Goal: Task Accomplishment & Management: Complete application form

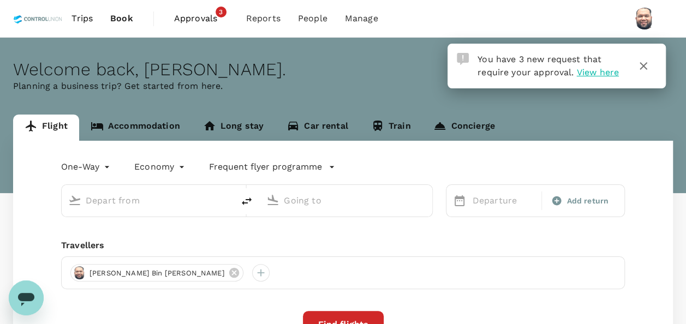
click at [205, 21] on span "Approvals" at bounding box center [201, 18] width 55 height 13
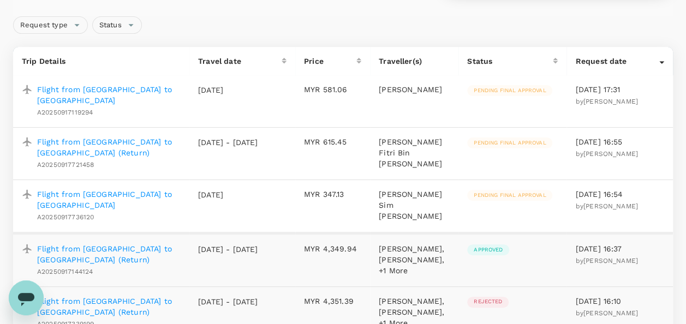
scroll to position [109, 0]
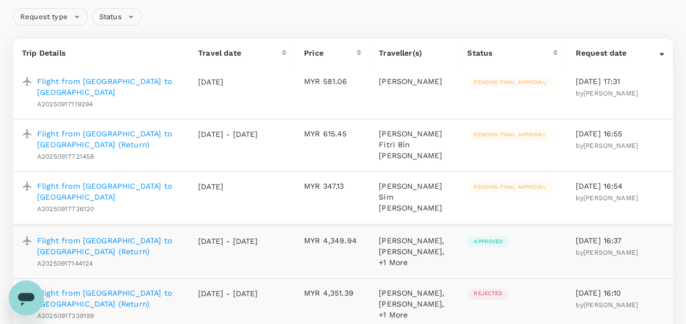
click at [113, 181] on p "Flight from [GEOGRAPHIC_DATA] to [GEOGRAPHIC_DATA]" at bounding box center [108, 192] width 143 height 22
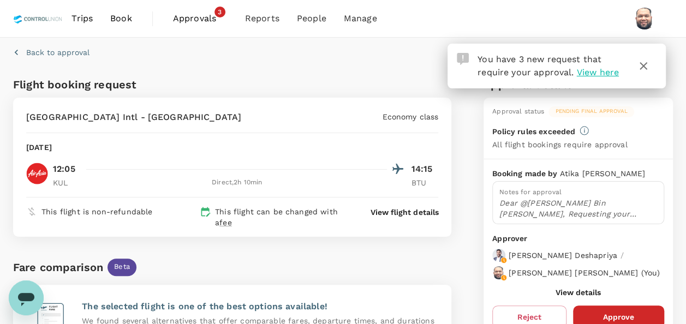
click at [642, 67] on icon "button" at bounding box center [643, 66] width 8 height 8
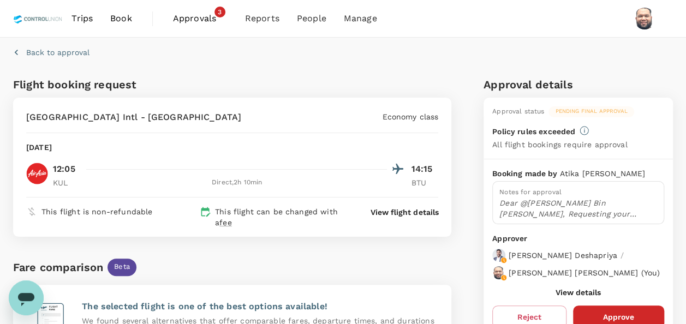
click at [183, 16] on span "Approvals" at bounding box center [200, 18] width 55 height 13
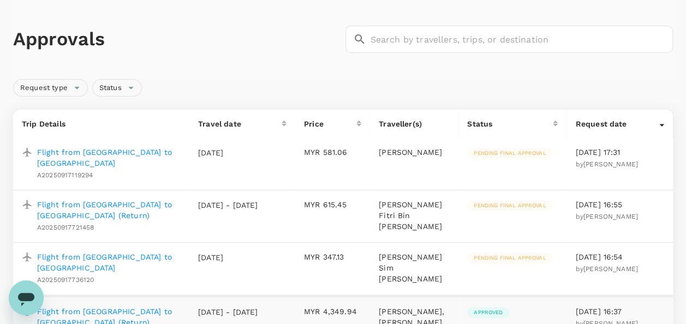
scroll to position [55, 0]
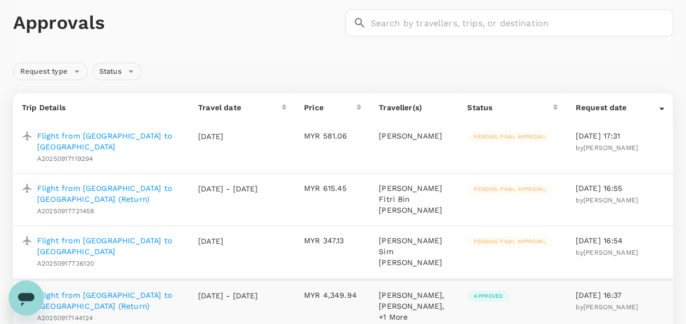
click at [123, 235] on p "Flight from [GEOGRAPHIC_DATA] to [GEOGRAPHIC_DATA]" at bounding box center [108, 246] width 143 height 22
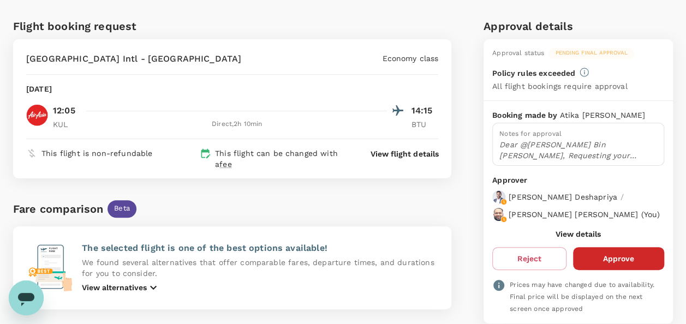
scroll to position [109, 0]
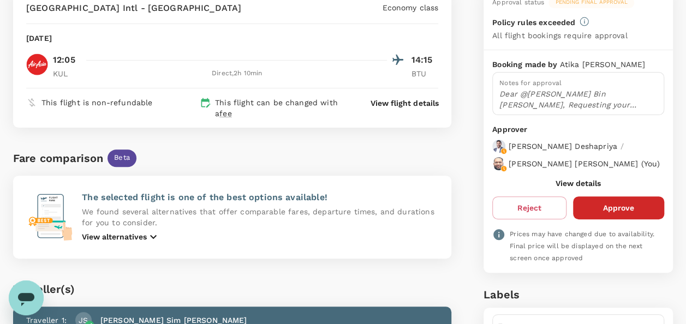
click at [573, 188] on button "View details" at bounding box center [577, 183] width 45 height 9
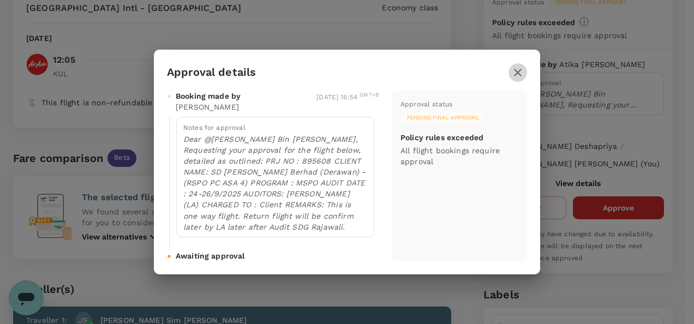
click at [521, 76] on icon "button" at bounding box center [517, 72] width 13 height 13
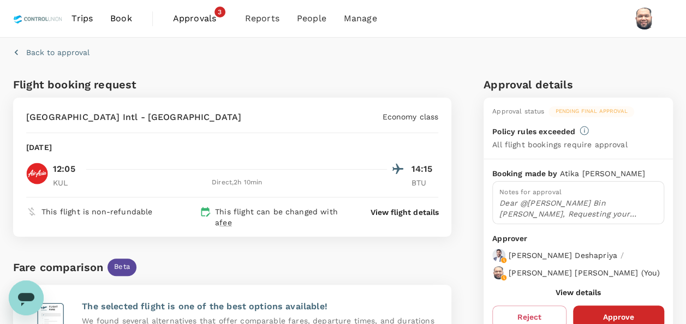
scroll to position [55, 0]
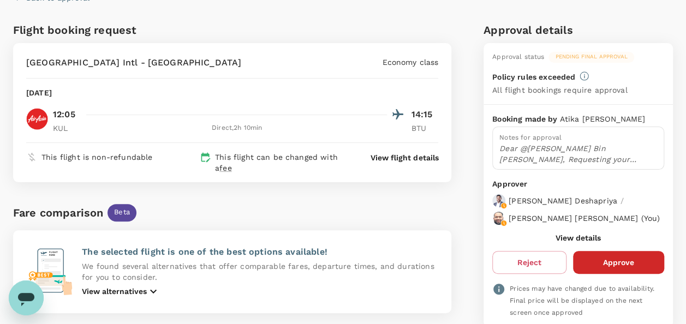
click at [568, 242] on button "View details" at bounding box center [577, 237] width 45 height 9
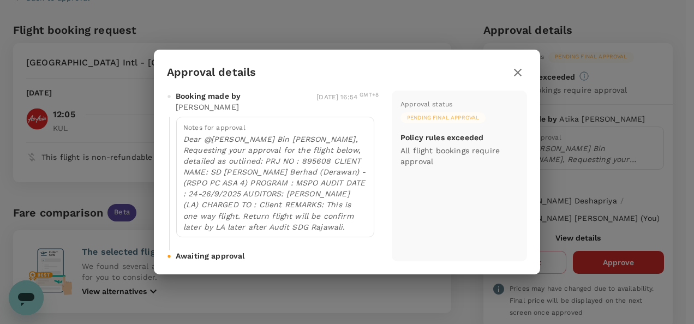
click at [514, 74] on icon "button" at bounding box center [517, 72] width 13 height 13
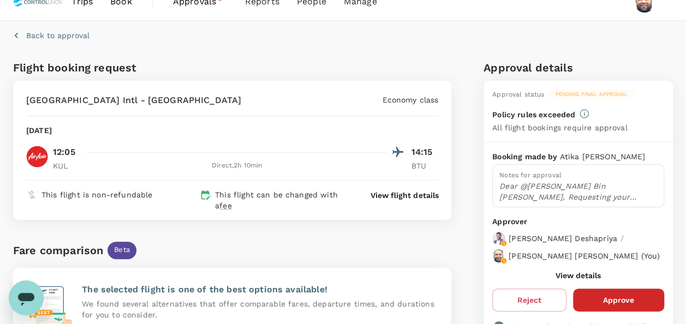
scroll to position [0, 0]
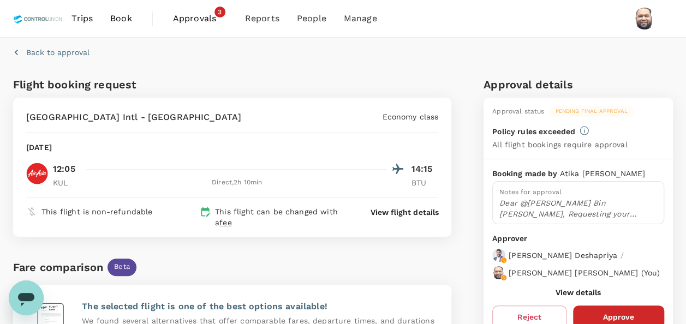
click at [195, 20] on span "Approvals" at bounding box center [200, 18] width 55 height 13
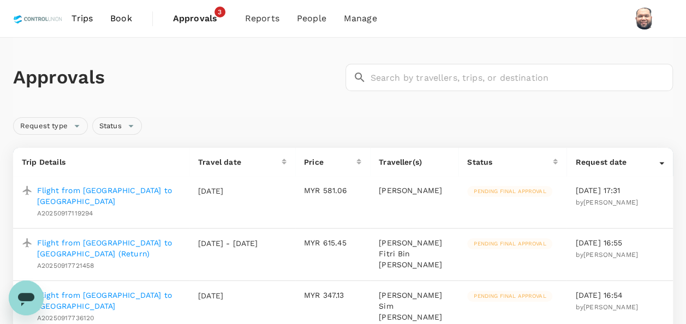
click at [133, 237] on p "Flight from [GEOGRAPHIC_DATA] to [GEOGRAPHIC_DATA] (Return)" at bounding box center [108, 248] width 143 height 22
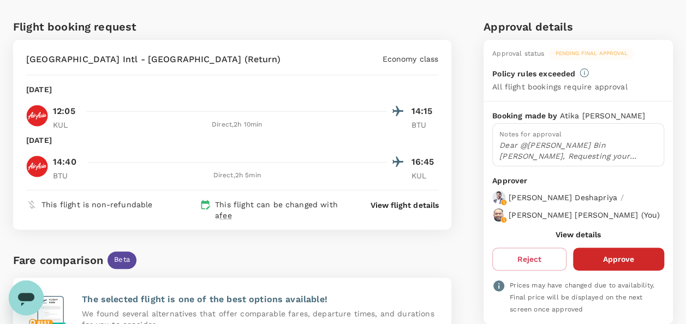
scroll to position [55, 0]
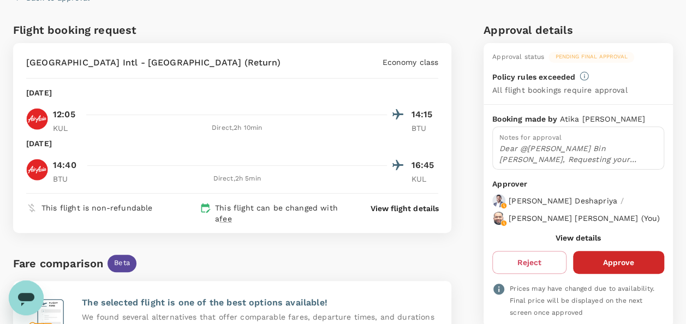
click at [581, 242] on button "View details" at bounding box center [577, 237] width 45 height 9
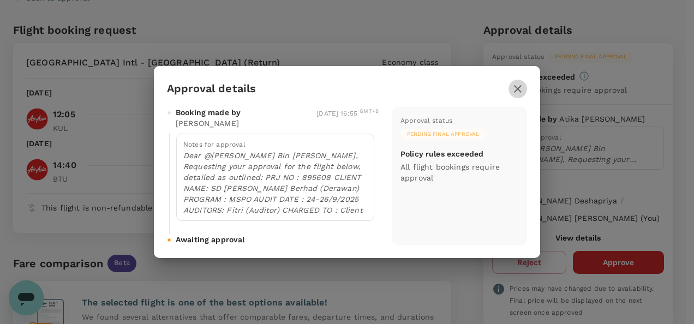
click at [516, 89] on icon "button" at bounding box center [518, 89] width 8 height 8
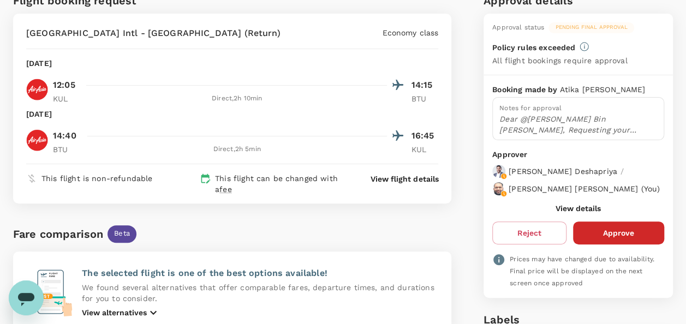
scroll to position [109, 0]
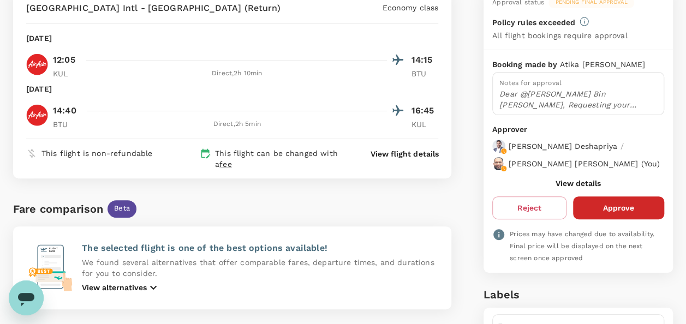
click at [609, 212] on button "Approve" at bounding box center [618, 207] width 91 height 23
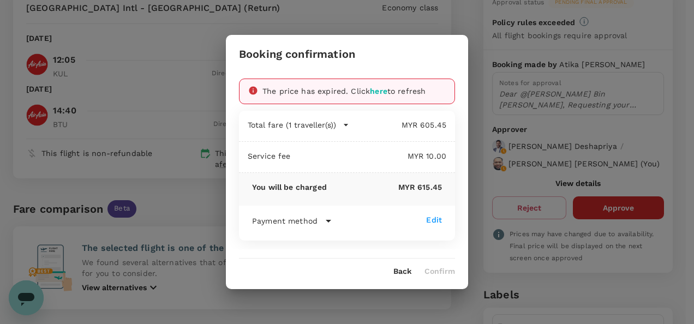
click at [400, 269] on button "Back" at bounding box center [402, 271] width 18 height 9
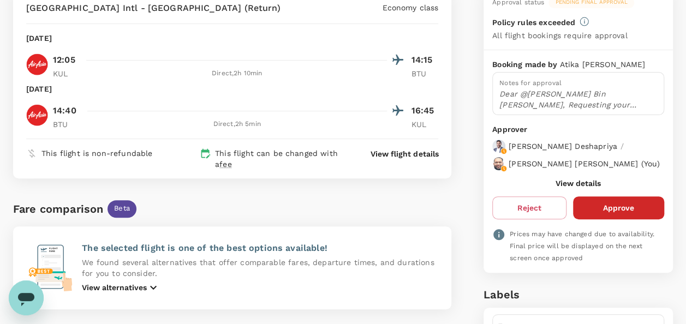
click at [566, 188] on button "View details" at bounding box center [577, 183] width 45 height 9
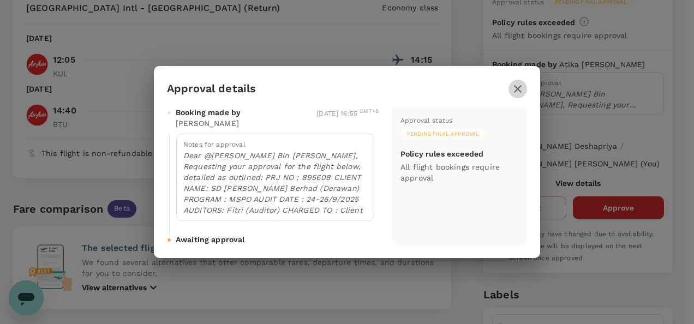
click at [513, 93] on icon "button" at bounding box center [517, 88] width 13 height 13
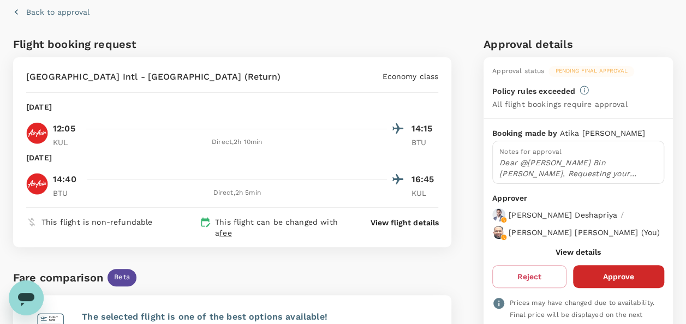
scroll to position [0, 0]
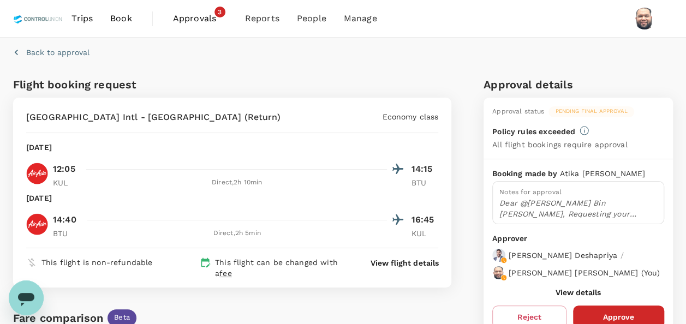
click at [563, 297] on button "View details" at bounding box center [577, 292] width 45 height 9
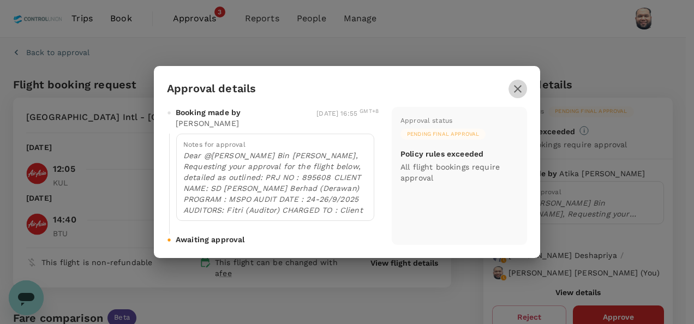
click at [519, 91] on icon "button" at bounding box center [518, 89] width 8 height 8
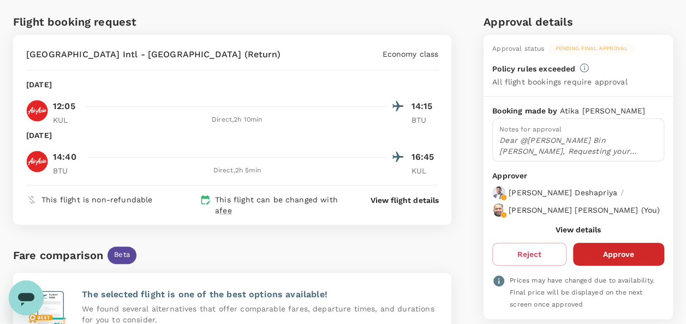
scroll to position [109, 0]
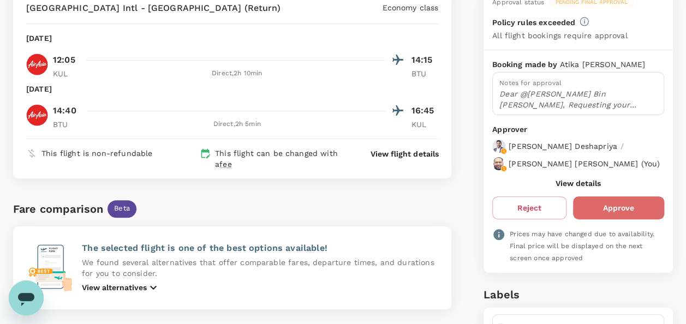
click at [624, 217] on button "Approve" at bounding box center [618, 207] width 91 height 23
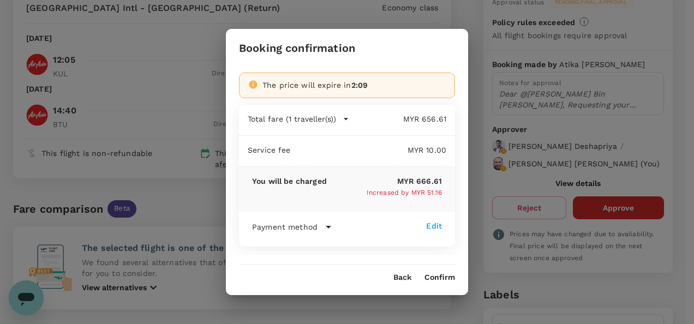
click at [437, 277] on button "Confirm" at bounding box center [439, 277] width 31 height 9
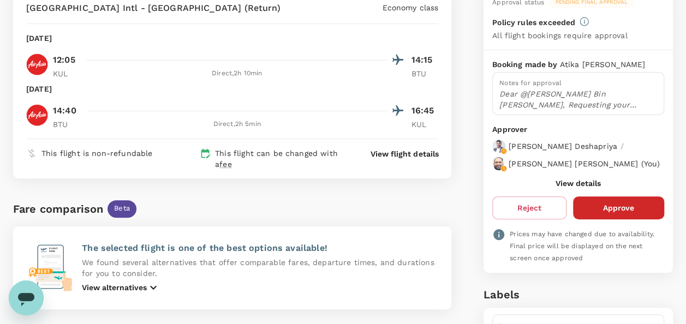
scroll to position [0, 0]
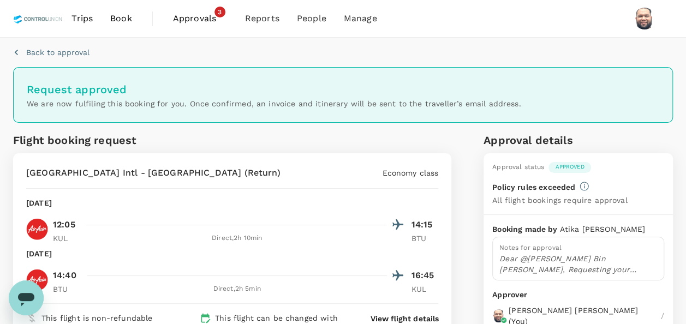
click at [195, 20] on span "Approvals" at bounding box center [200, 18] width 55 height 13
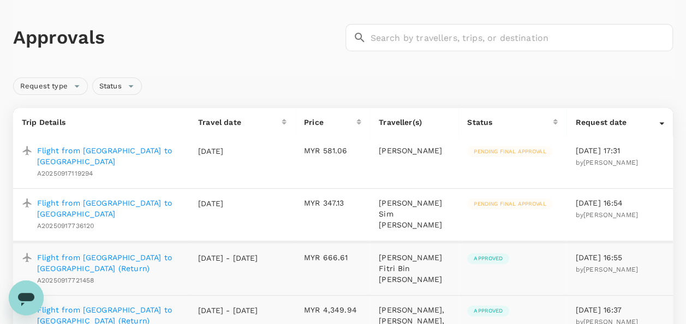
scroll to position [55, 0]
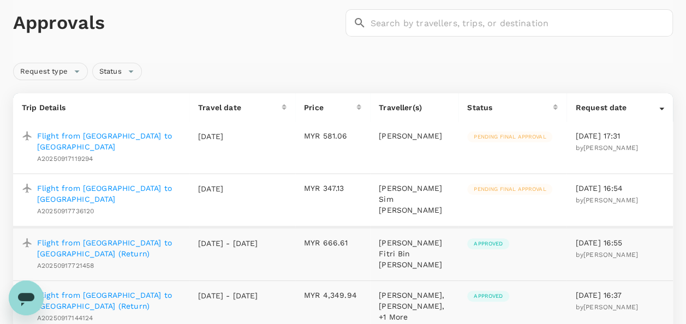
click at [134, 183] on p "Flight from [GEOGRAPHIC_DATA] to [GEOGRAPHIC_DATA]" at bounding box center [108, 194] width 143 height 22
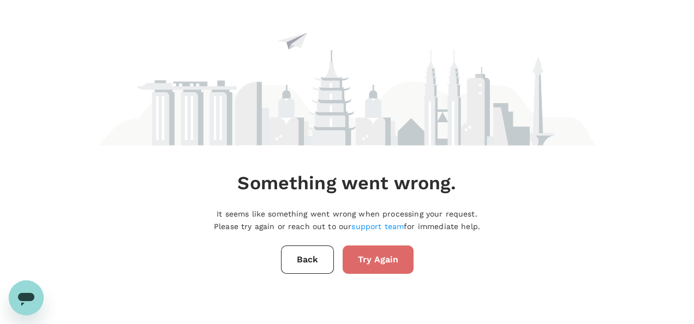
click at [380, 267] on button "Try Again" at bounding box center [378, 259] width 71 height 28
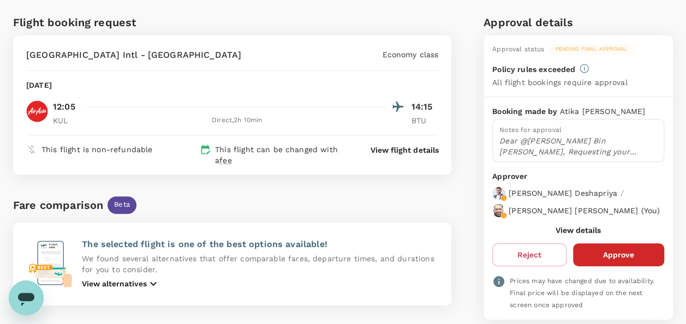
scroll to position [55, 0]
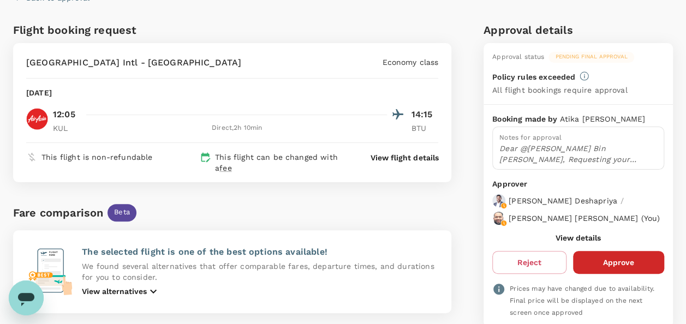
click at [566, 242] on button "View details" at bounding box center [577, 237] width 45 height 9
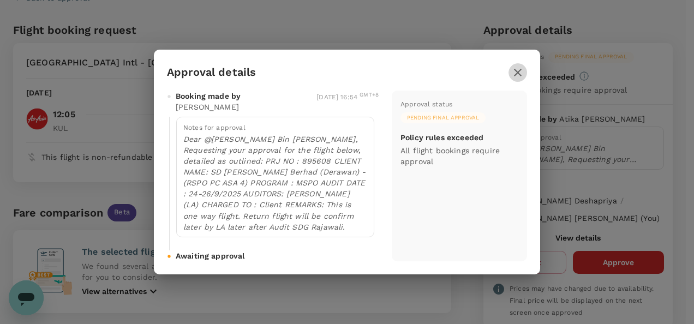
click at [514, 72] on icon "button" at bounding box center [517, 72] width 13 height 13
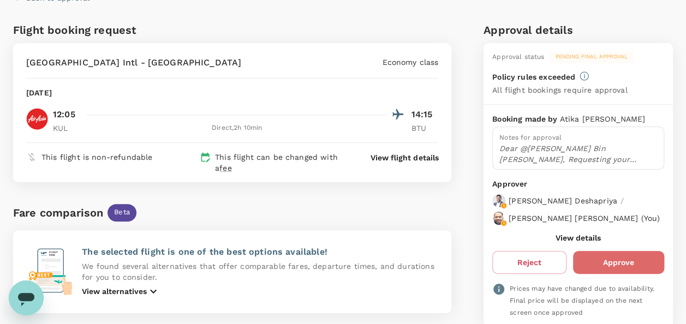
click at [606, 267] on button "Approve" at bounding box center [618, 262] width 91 height 23
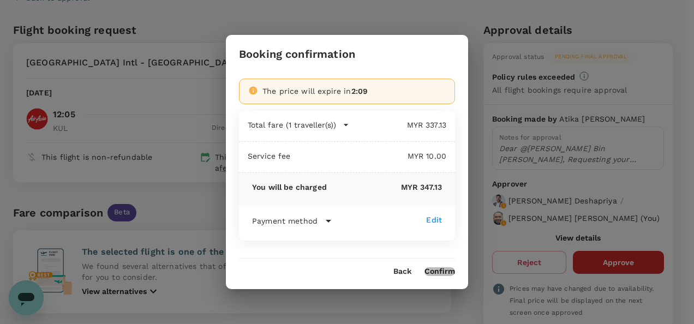
click at [445, 272] on button "Confirm" at bounding box center [439, 271] width 31 height 9
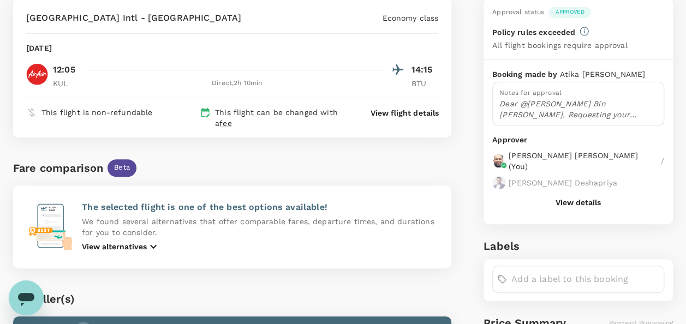
scroll to position [164, 0]
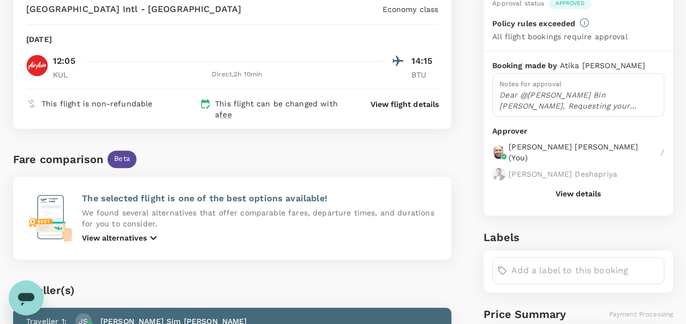
click at [569, 190] on button "View details" at bounding box center [577, 193] width 45 height 9
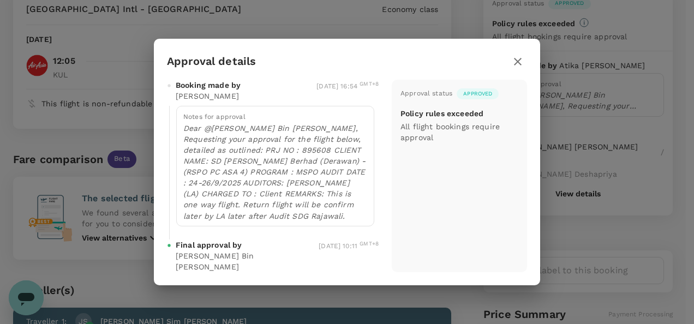
click at [519, 62] on icon "button" at bounding box center [517, 61] width 13 height 13
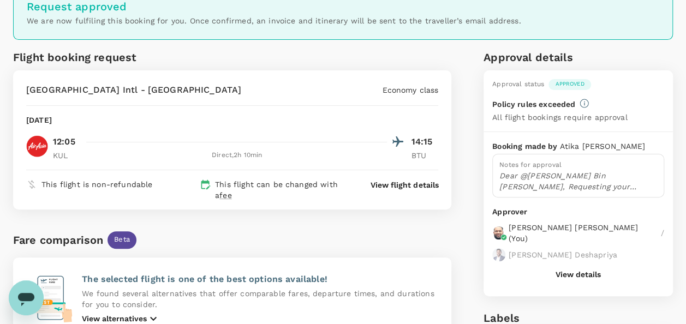
scroll to position [0, 0]
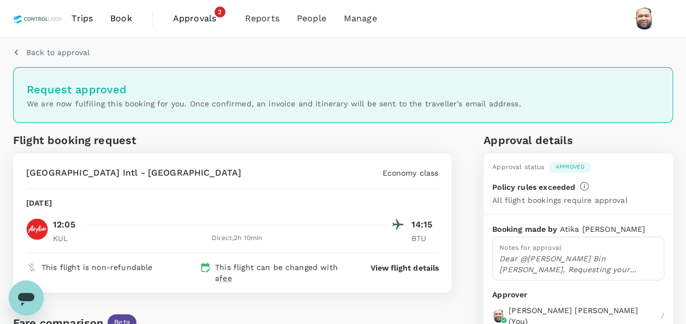
click at [199, 16] on span "Approvals" at bounding box center [200, 18] width 55 height 13
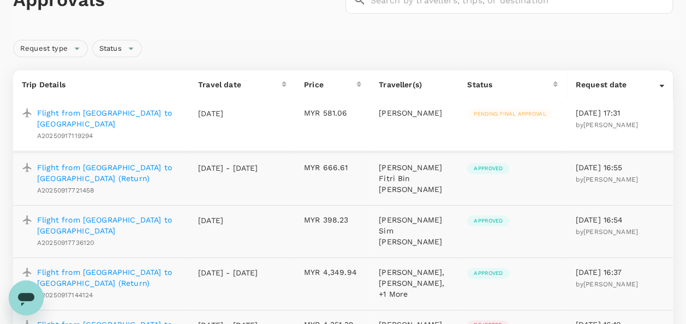
scroll to position [55, 0]
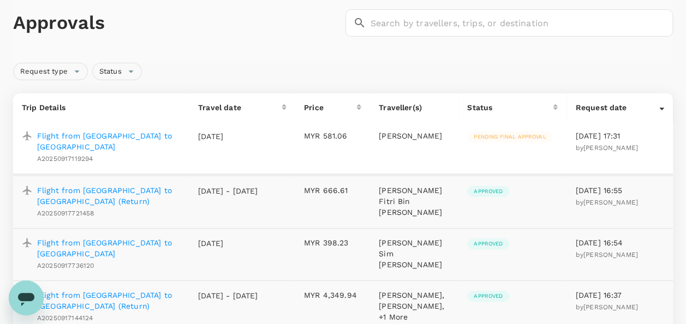
click at [141, 135] on p "Flight from [GEOGRAPHIC_DATA] to [GEOGRAPHIC_DATA]" at bounding box center [108, 141] width 143 height 22
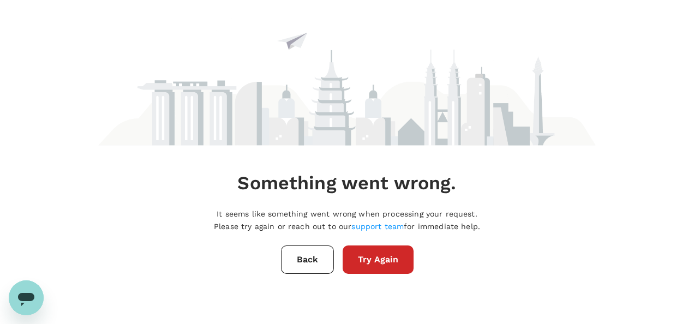
click at [392, 270] on button "Try Again" at bounding box center [378, 259] width 71 height 28
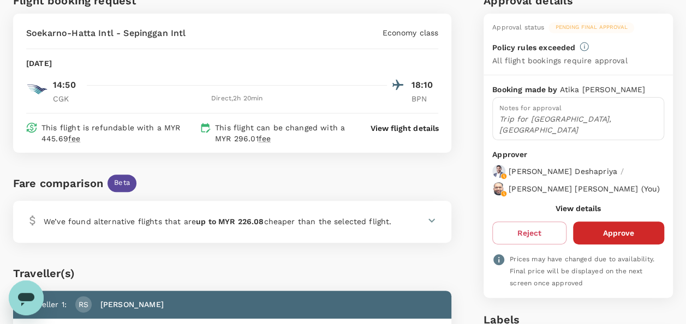
scroll to position [109, 0]
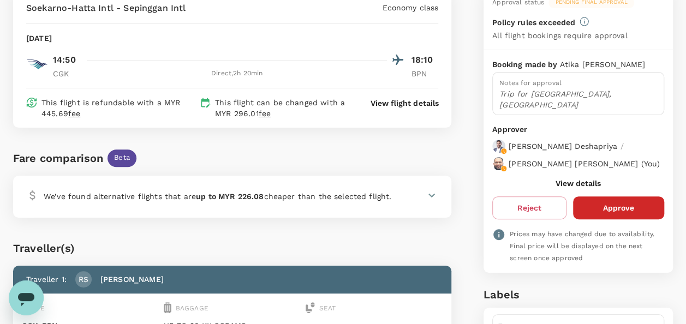
click at [431, 195] on icon at bounding box center [431, 195] width 7 height 4
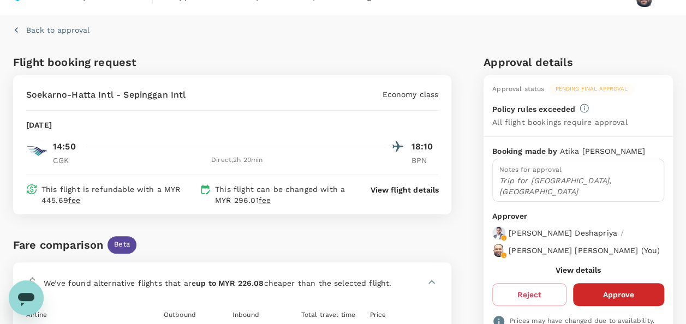
scroll to position [0, 0]
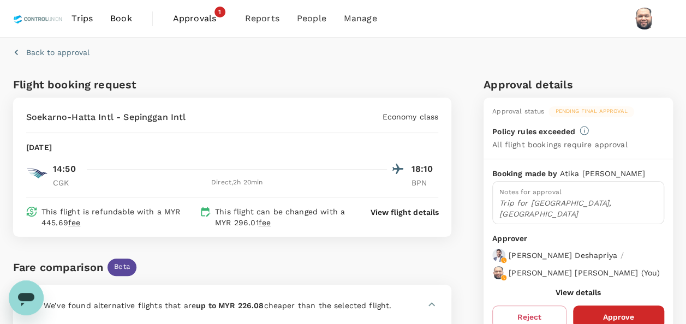
click at [196, 17] on span "Approvals" at bounding box center [200, 18] width 55 height 13
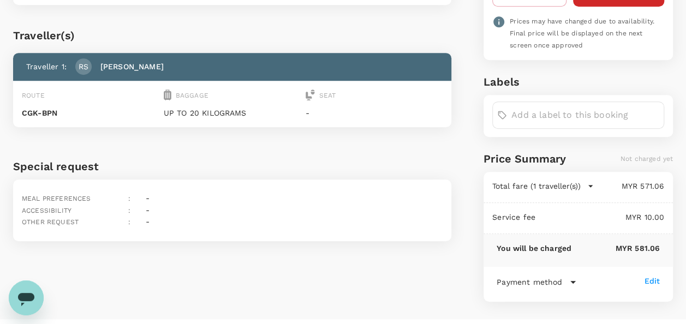
scroll to position [339, 0]
